Goal: Information Seeking & Learning: Learn about a topic

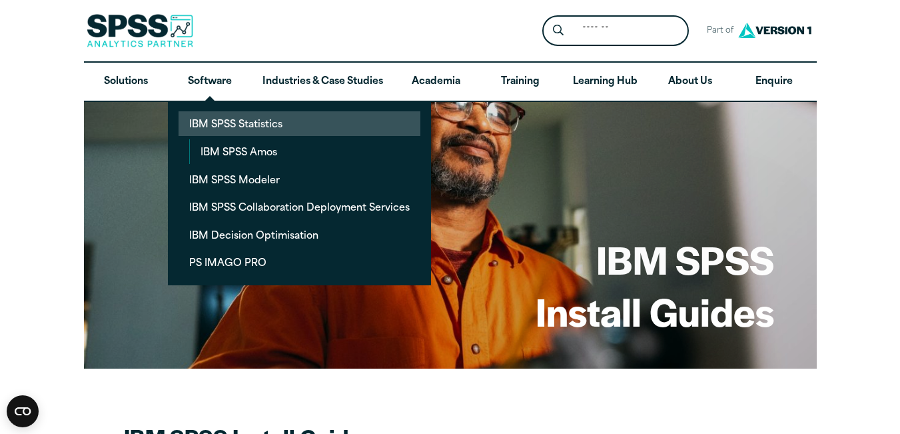
click at [244, 126] on link "IBM SPSS Statistics" at bounding box center [300, 123] width 242 height 25
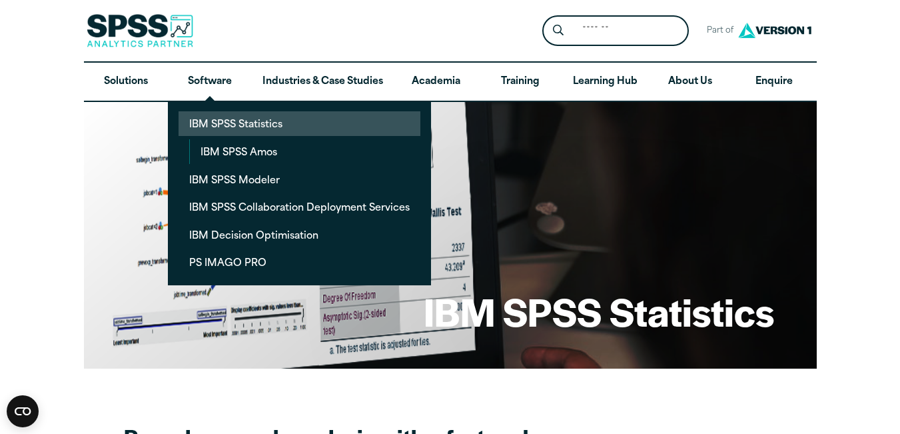
click at [238, 123] on link "IBM SPSS Statistics" at bounding box center [300, 123] width 242 height 25
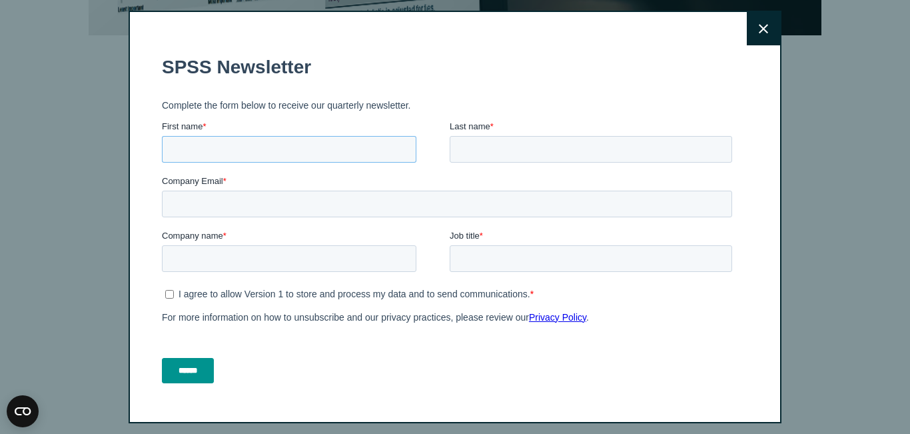
click at [250, 151] on input "First name *" at bounding box center [289, 149] width 254 height 27
type input "*****"
click at [519, 149] on input "Last name *" at bounding box center [591, 149] width 282 height 27
type input "*******"
click at [302, 202] on input "Company Email *" at bounding box center [447, 203] width 570 height 27
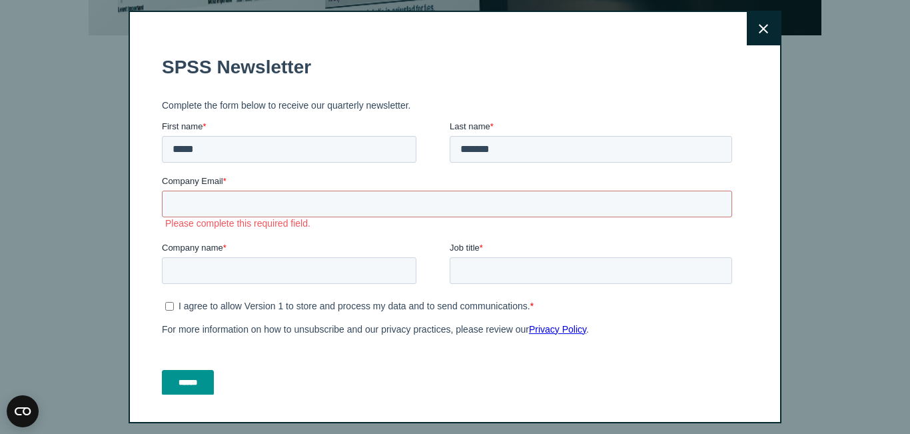
click at [298, 177] on label "Company Email *" at bounding box center [449, 181] width 575 height 13
click at [298, 190] on input "Company Email *" at bounding box center [447, 203] width 570 height 27
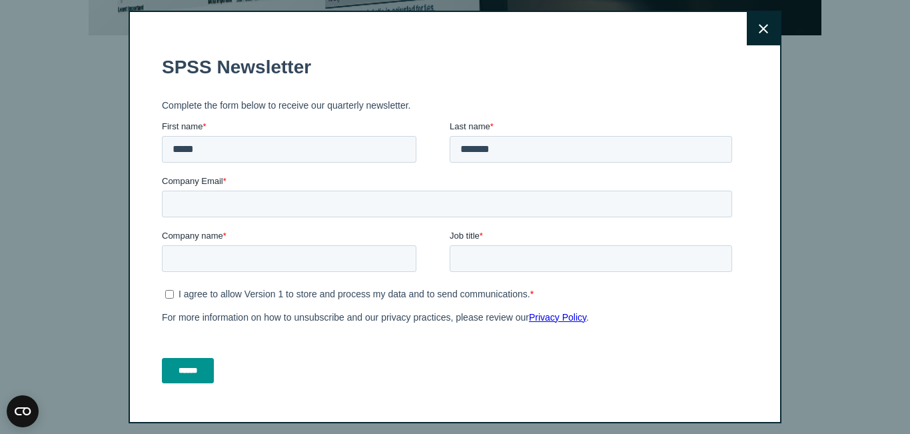
click at [753, 28] on button "Close" at bounding box center [763, 28] width 33 height 33
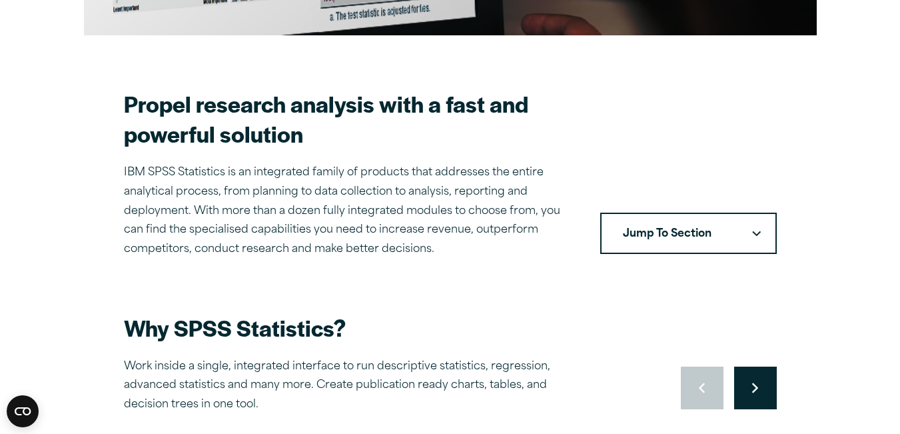
click at [751, 226] on button "Jump To Section" at bounding box center [688, 232] width 177 height 41
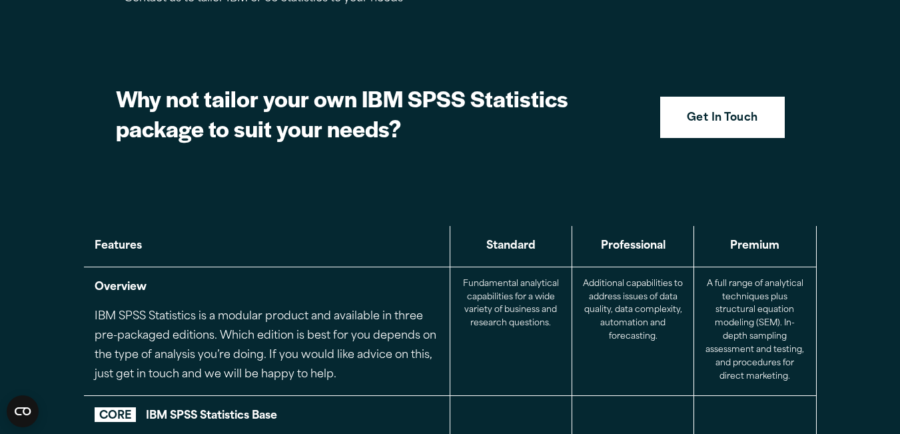
scroll to position [1399, 0]
